Goal: Information Seeking & Learning: Understand process/instructions

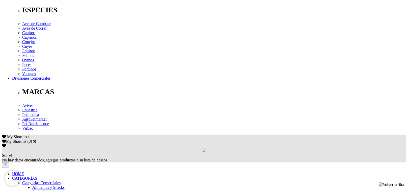
drag, startPoint x: 146, startPoint y: 64, endPoint x: 171, endPoint y: 65, distance: 24.7
